Goal: Information Seeking & Learning: Learn about a topic

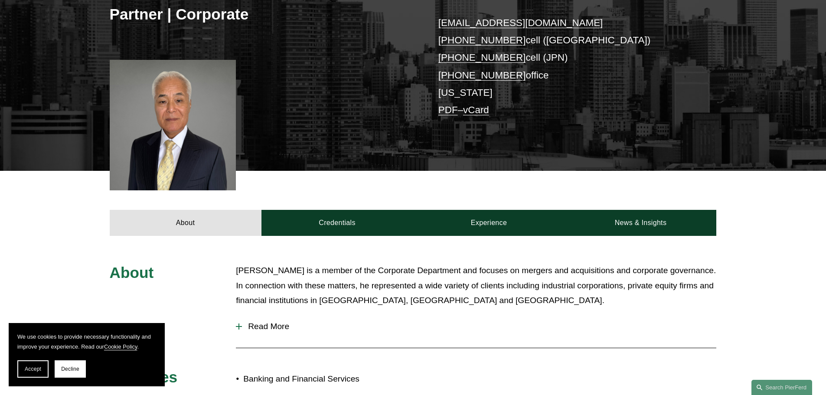
scroll to position [174, 0]
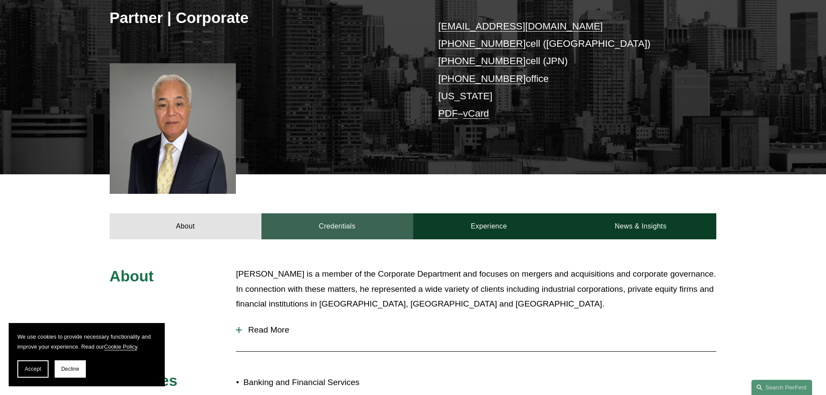
click at [335, 232] on link "Credentials" at bounding box center [338, 226] width 152 height 26
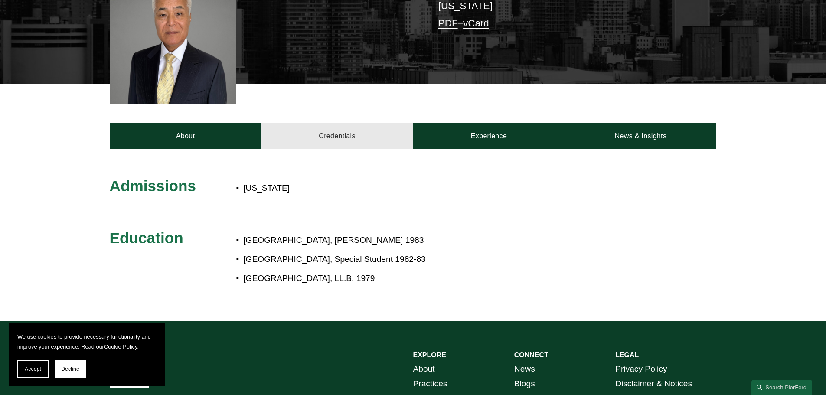
scroll to position [304, 0]
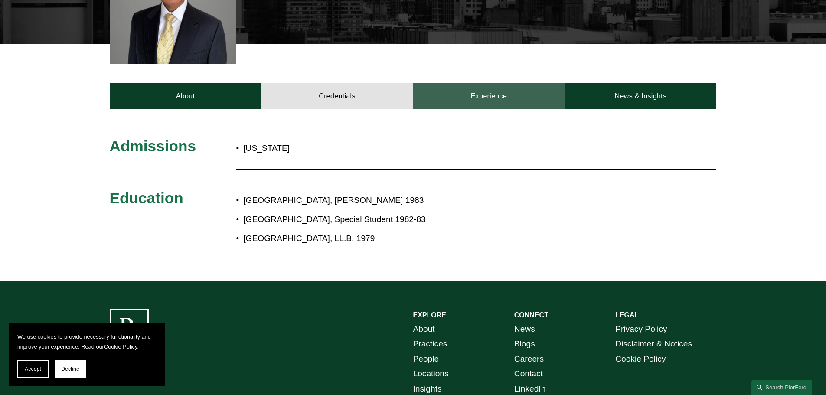
click at [477, 102] on link "Experience" at bounding box center [489, 96] width 152 height 26
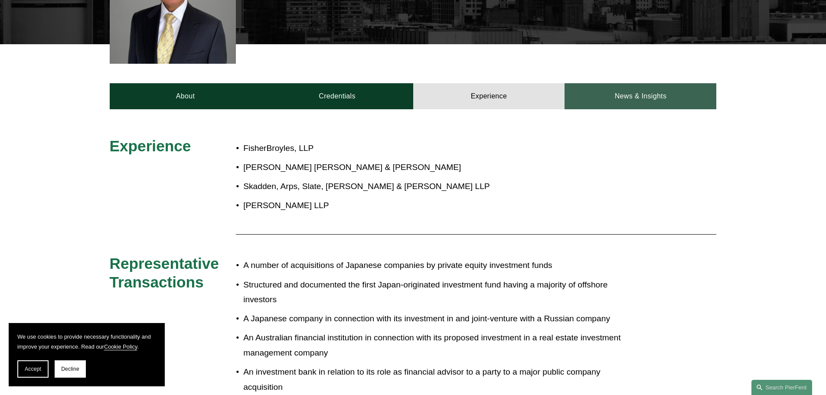
click at [633, 100] on link "News & Insights" at bounding box center [641, 96] width 152 height 26
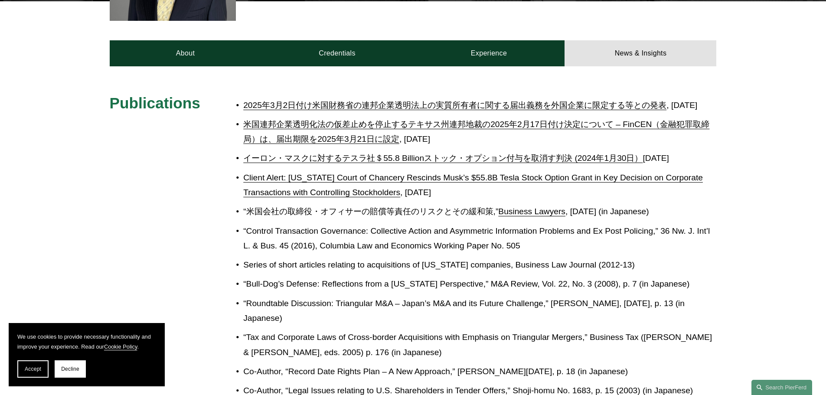
scroll to position [347, 0]
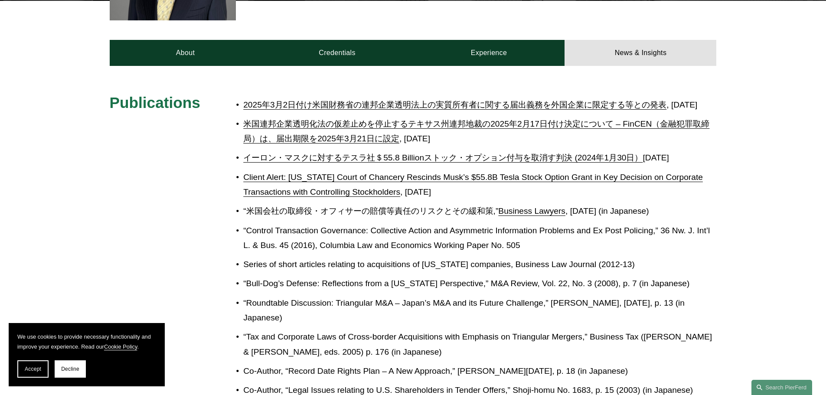
click at [400, 105] on link "2025年3月2日付け米国財務省の連邦企業透明法上の実質所有者に関する届出義務を外国企業に限定する等との発表" at bounding box center [454, 104] width 423 height 9
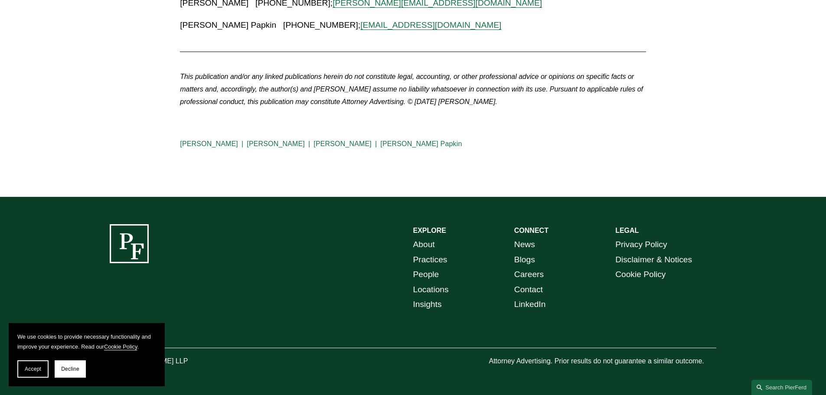
scroll to position [526, 0]
click at [32, 369] on span "Accept" at bounding box center [33, 369] width 16 height 6
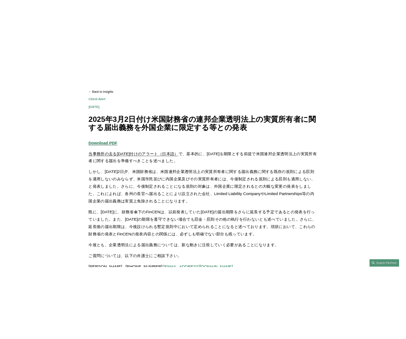
scroll to position [0, 0]
